Goal: Task Accomplishment & Management: Use online tool/utility

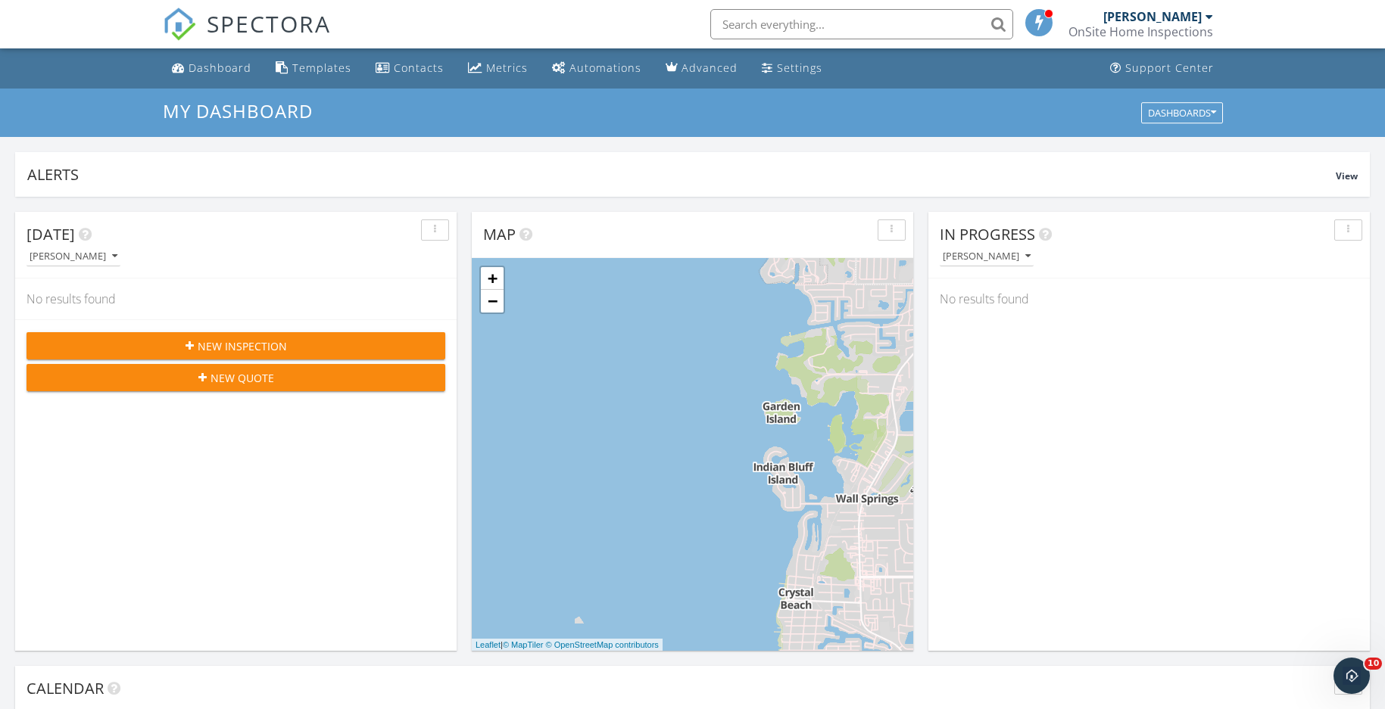
click at [856, 22] on input "text" at bounding box center [861, 24] width 303 height 30
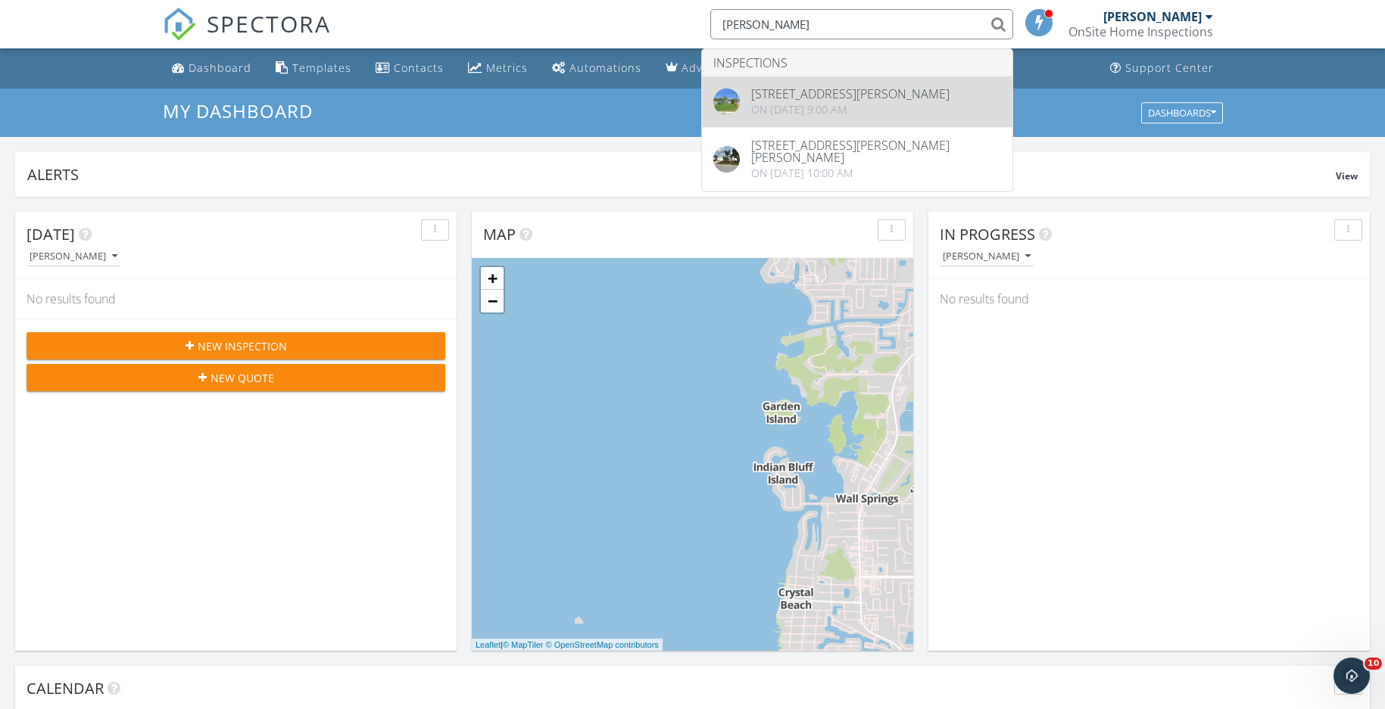
type input "judy"
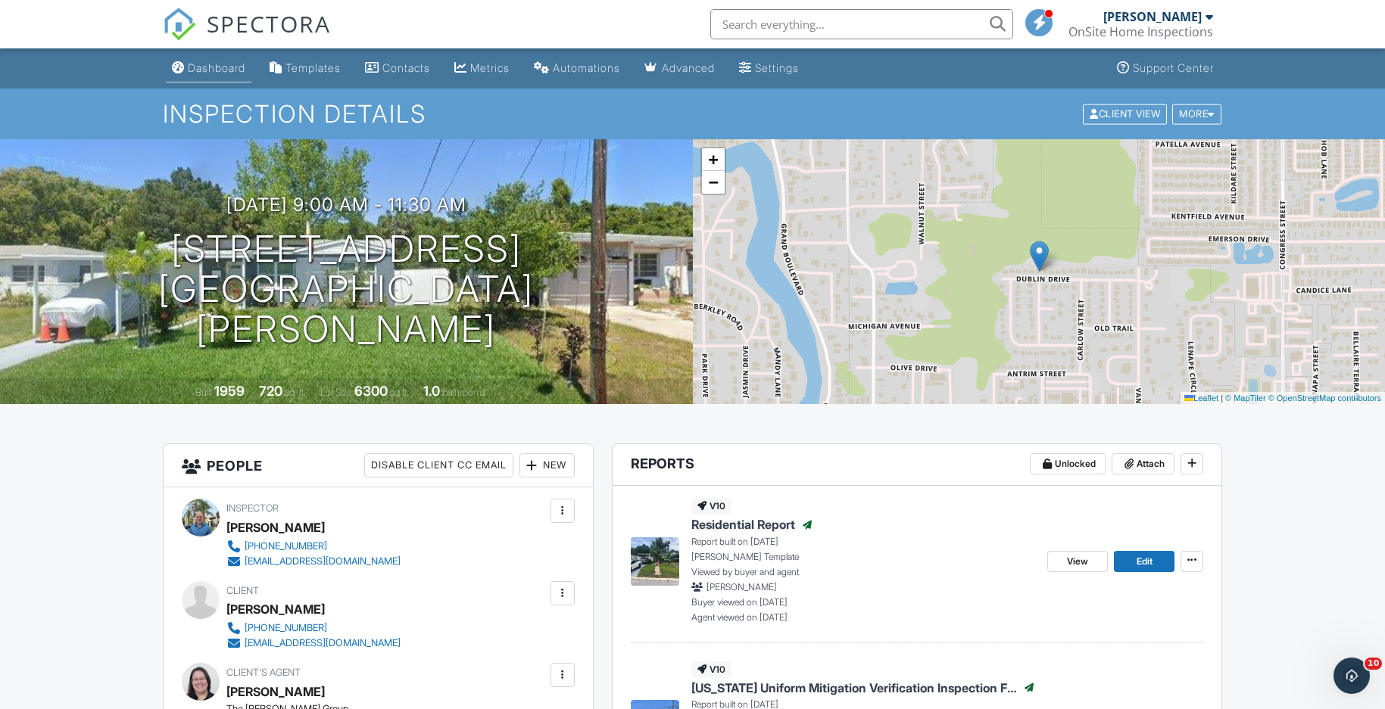
click at [223, 62] on div "Dashboard" at bounding box center [217, 67] width 58 height 13
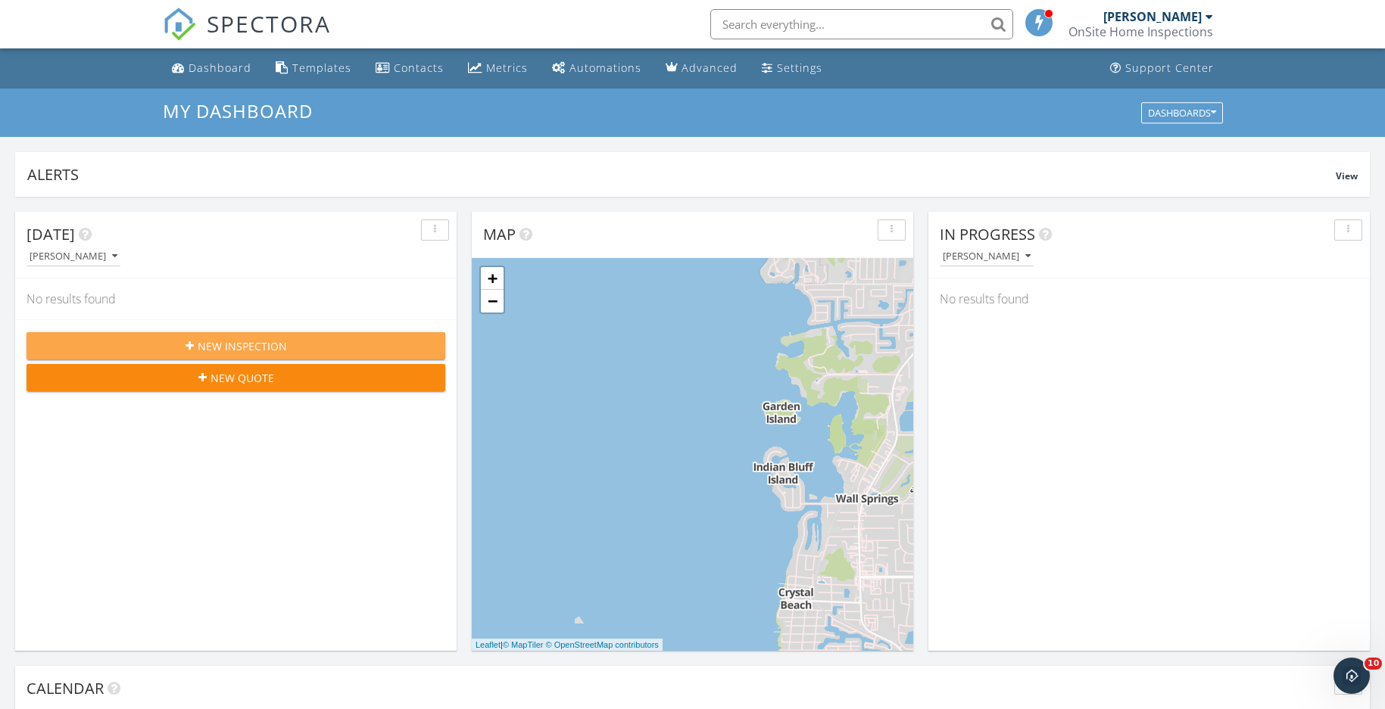
click at [229, 341] on span "New Inspection" at bounding box center [242, 346] width 89 height 16
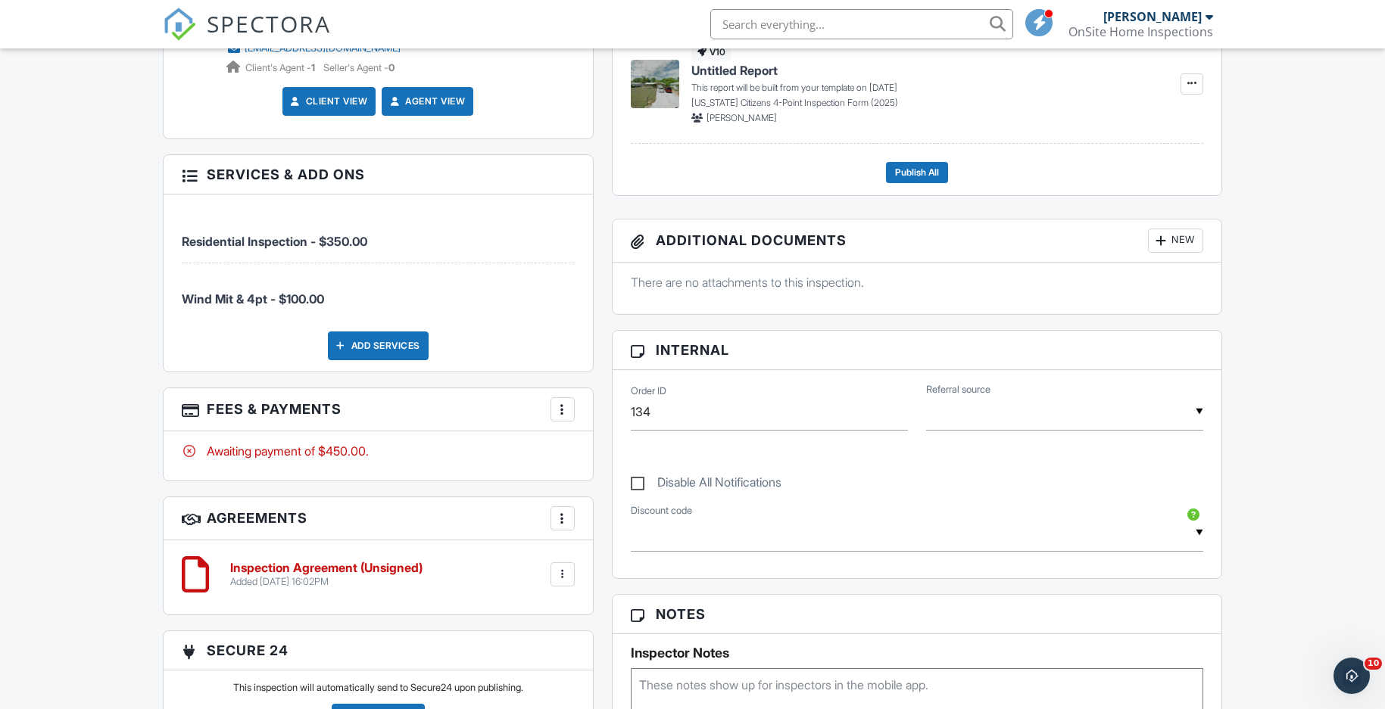
scroll to position [695, 0]
